Goal: Communication & Community: Answer question/provide support

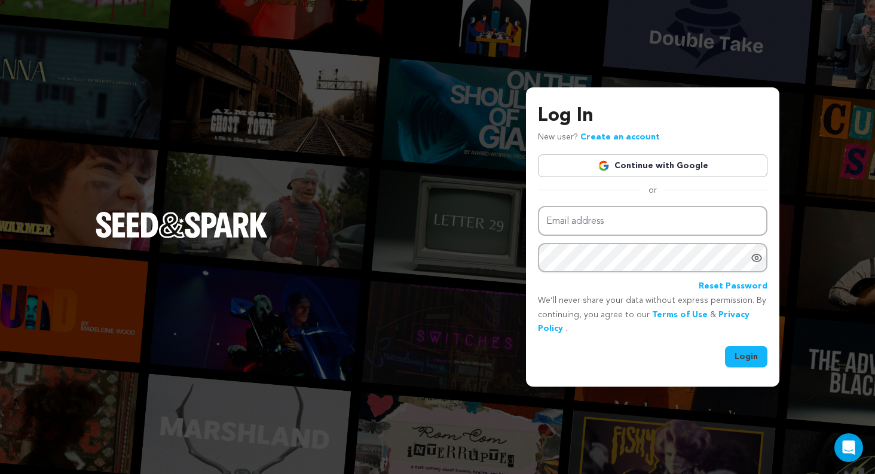
click at [668, 166] on link "Continue with Google" at bounding box center [653, 165] width 230 height 23
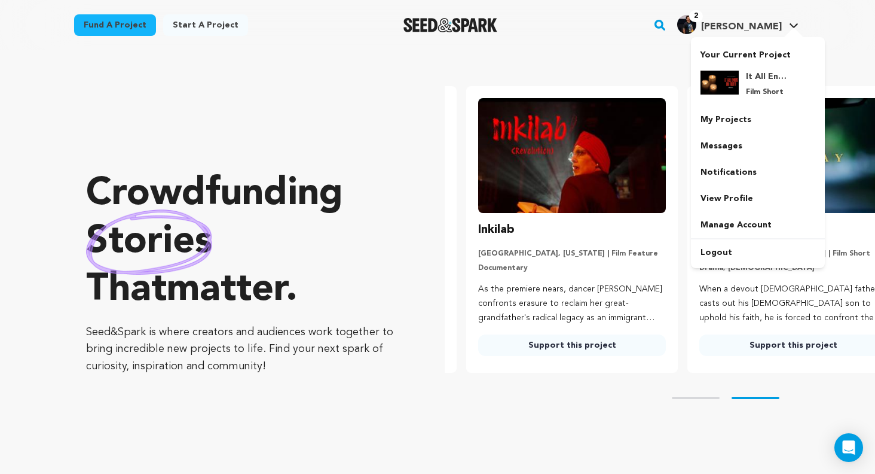
scroll to position [0, 231]
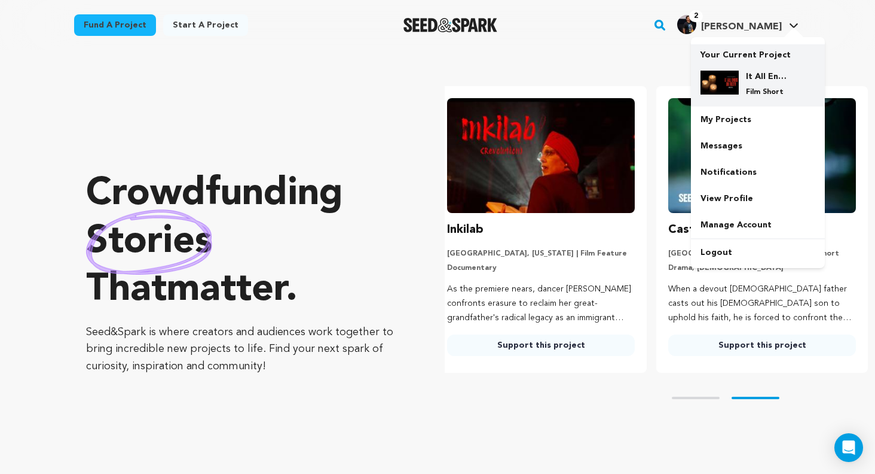
click at [765, 80] on h4 "It All Ends In Filth" at bounding box center [767, 77] width 43 height 12
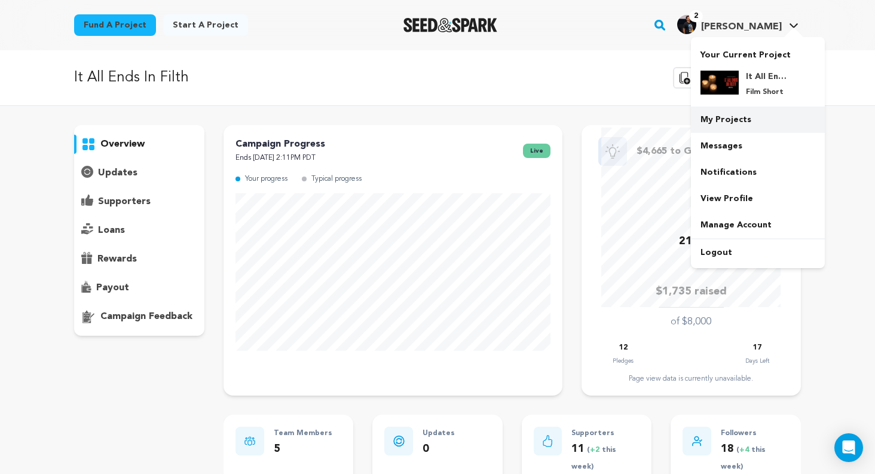
click at [736, 126] on link "My Projects" at bounding box center [758, 119] width 134 height 26
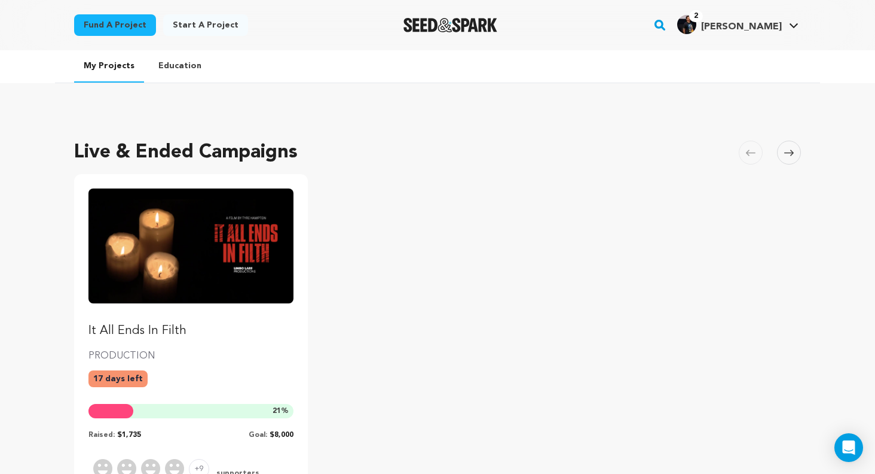
click at [175, 338] on p "It All Ends In Filth" at bounding box center [191, 330] width 205 height 17
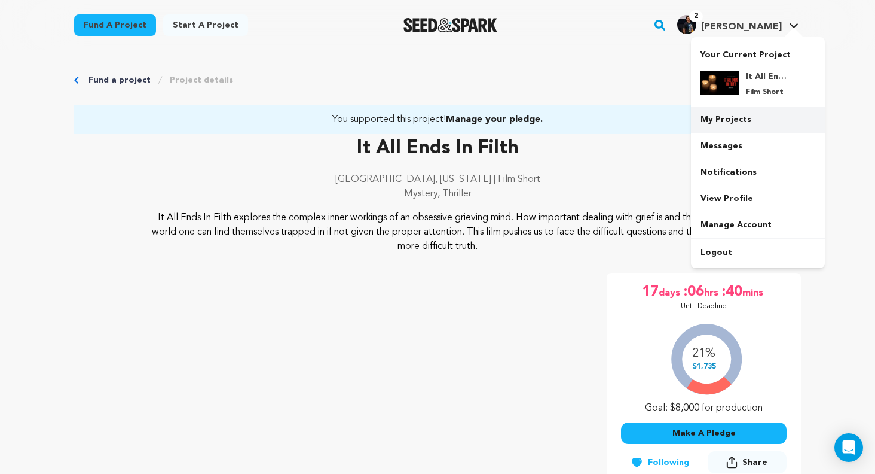
click at [701, 119] on link "My Projects" at bounding box center [758, 119] width 134 height 26
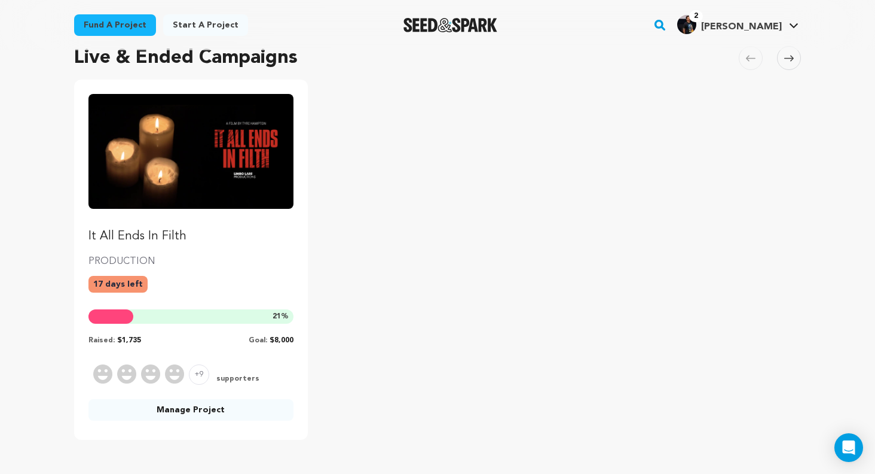
scroll to position [109, 0]
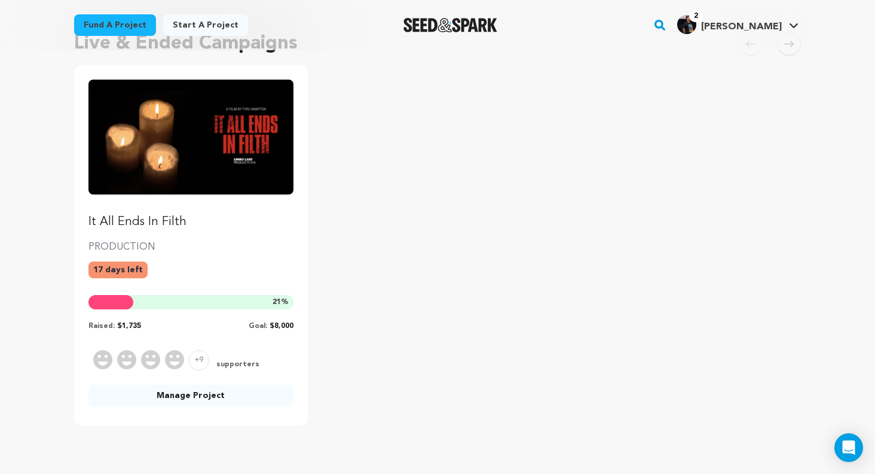
click at [194, 398] on link "Manage Project" at bounding box center [191, 396] width 205 height 22
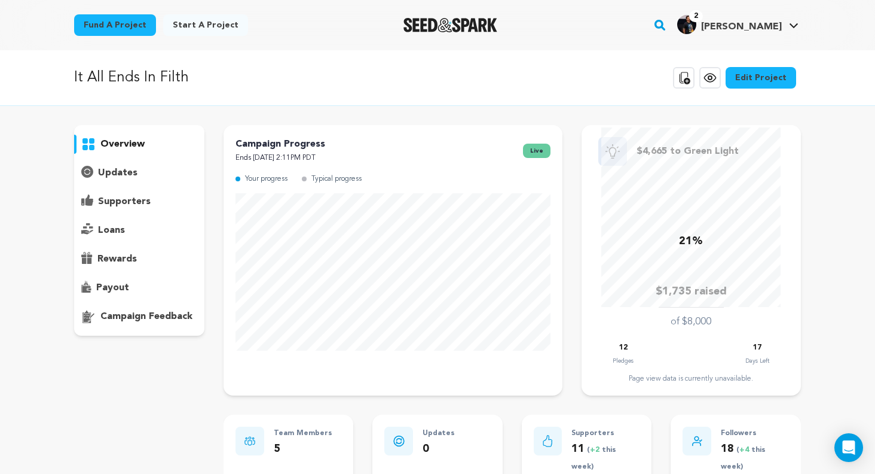
click at [117, 200] on p "supporters" at bounding box center [124, 201] width 53 height 14
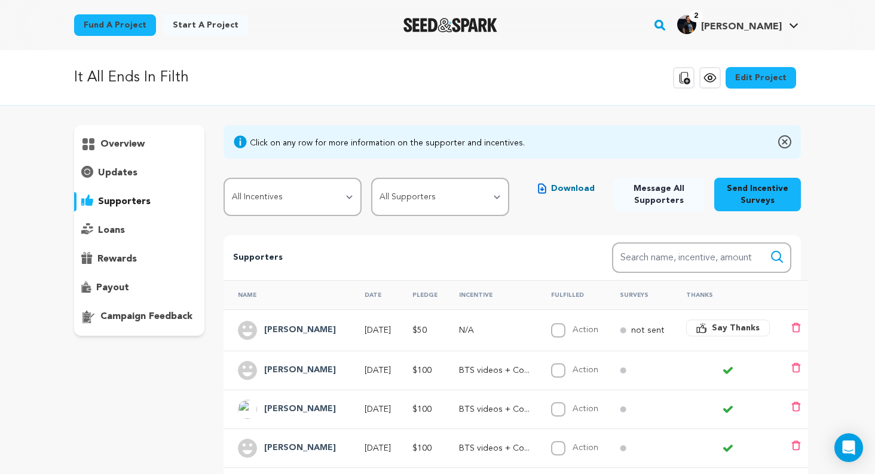
click at [735, 328] on span "Say Thanks" at bounding box center [736, 328] width 48 height 12
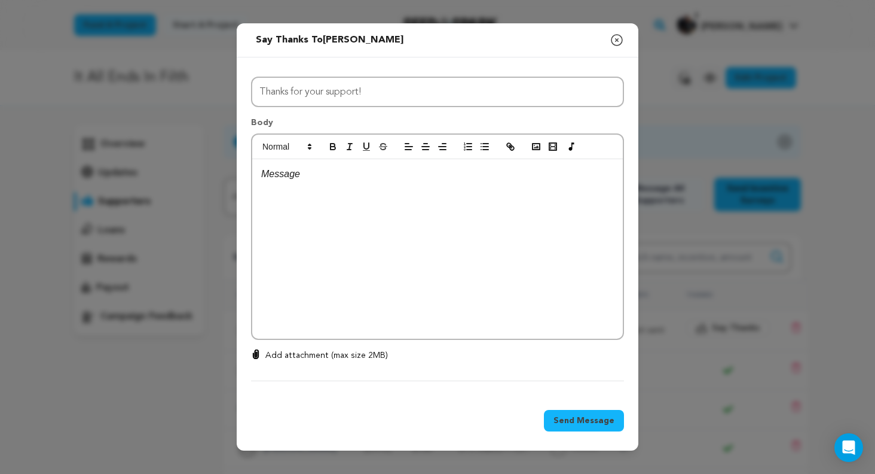
click at [310, 176] on p at bounding box center [437, 174] width 353 height 16
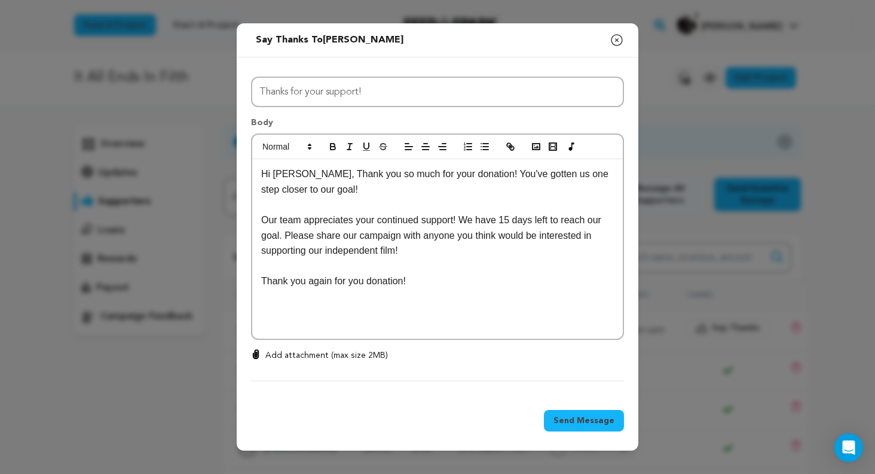
click at [364, 282] on p "Thank you again for you donation!" at bounding box center [437, 281] width 353 height 16
click at [565, 418] on span "Send Message" at bounding box center [584, 420] width 61 height 12
